Goal: Task Accomplishment & Management: Manage account settings

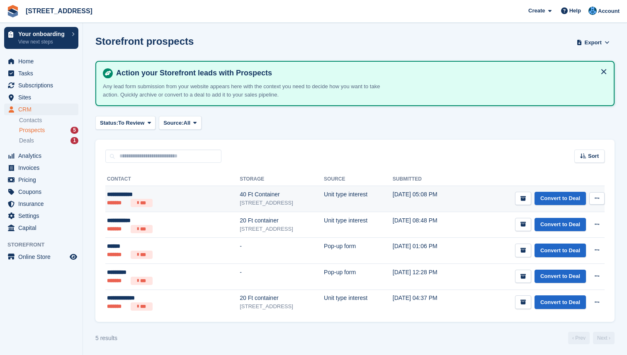
click at [324, 206] on td "Unit type interest" at bounding box center [358, 199] width 69 height 26
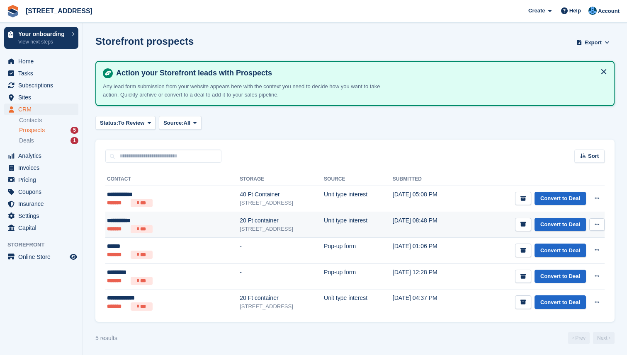
click at [240, 220] on div "20 Ft container" at bounding box center [282, 220] width 84 height 9
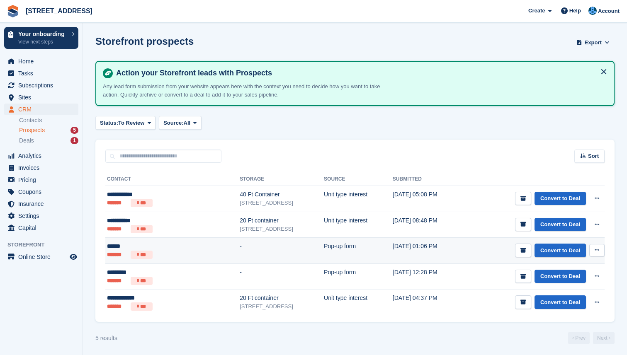
click at [434, 255] on td "12 Sep, 01:06 PM" at bounding box center [428, 251] width 70 height 26
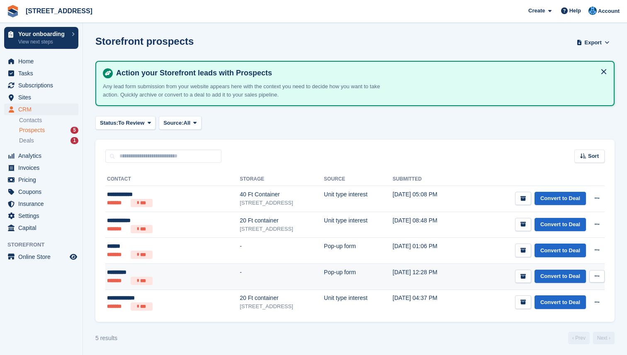
click at [429, 277] on td "[DATE] 12:28 PM" at bounding box center [428, 277] width 70 height 26
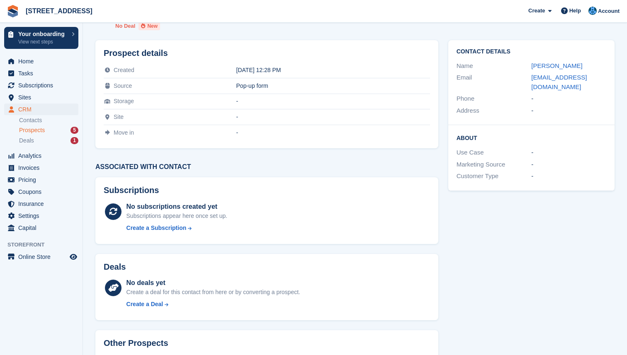
scroll to position [85, 0]
